Goal: Navigation & Orientation: Go to known website

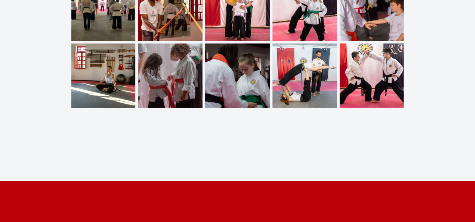
scroll to position [2725, 0]
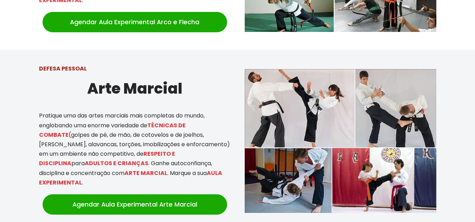
scroll to position [584, 0]
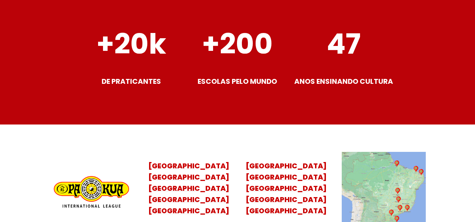
scroll to position [2880, 0]
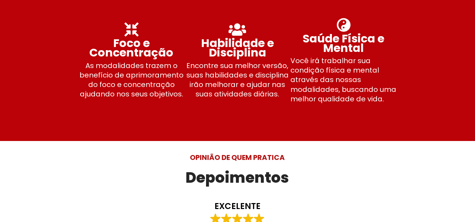
scroll to position [2141, 0]
